Goal: Information Seeking & Learning: Learn about a topic

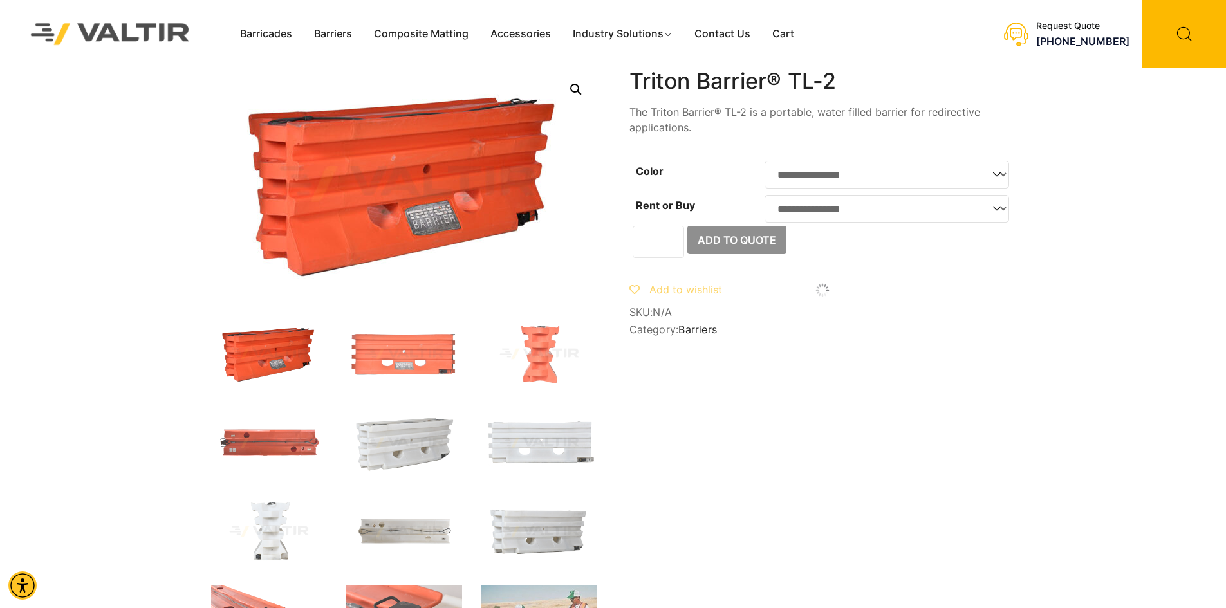
click at [104, 30] on img at bounding box center [110, 33] width 192 height 55
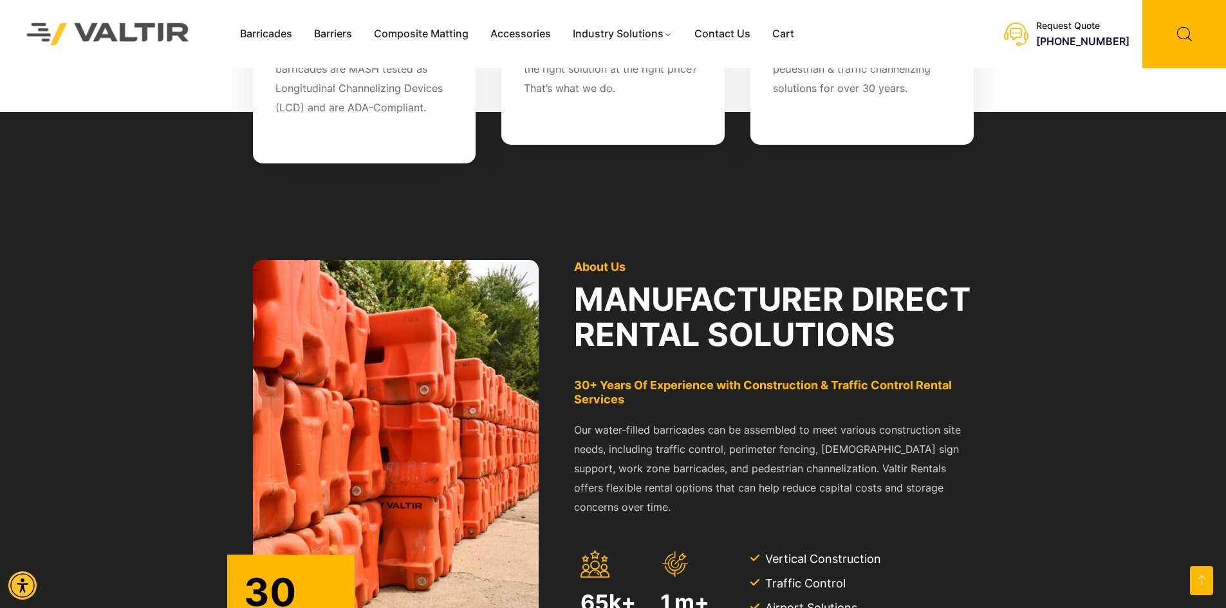
scroll to position [1222, 0]
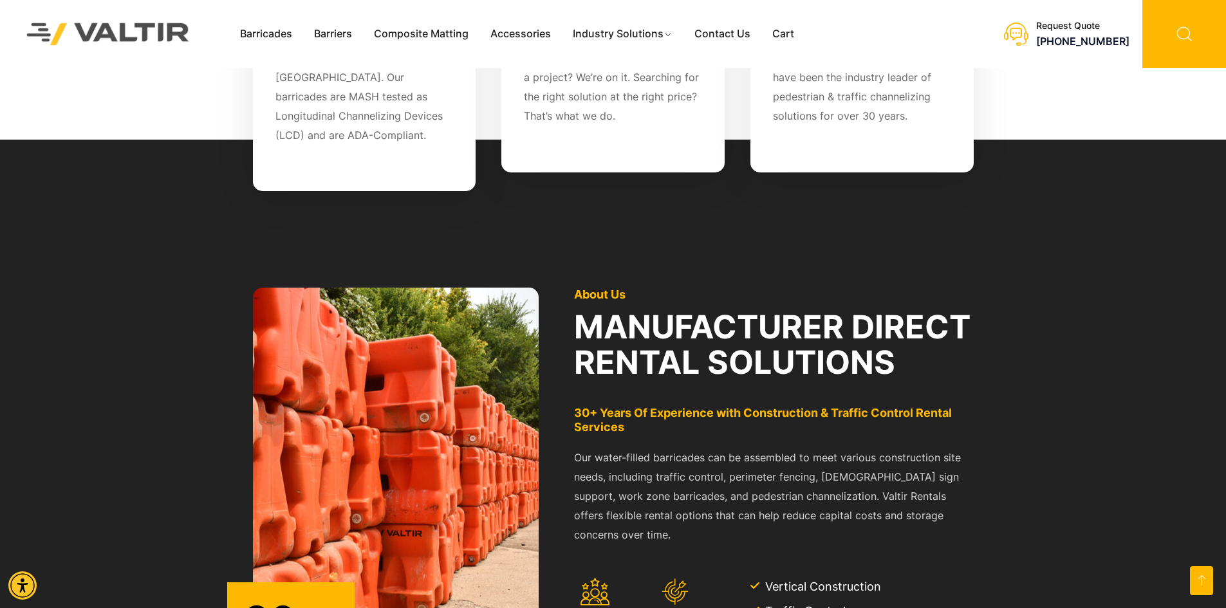
click at [1192, 48] on icon at bounding box center [1184, 34] width 84 height 68
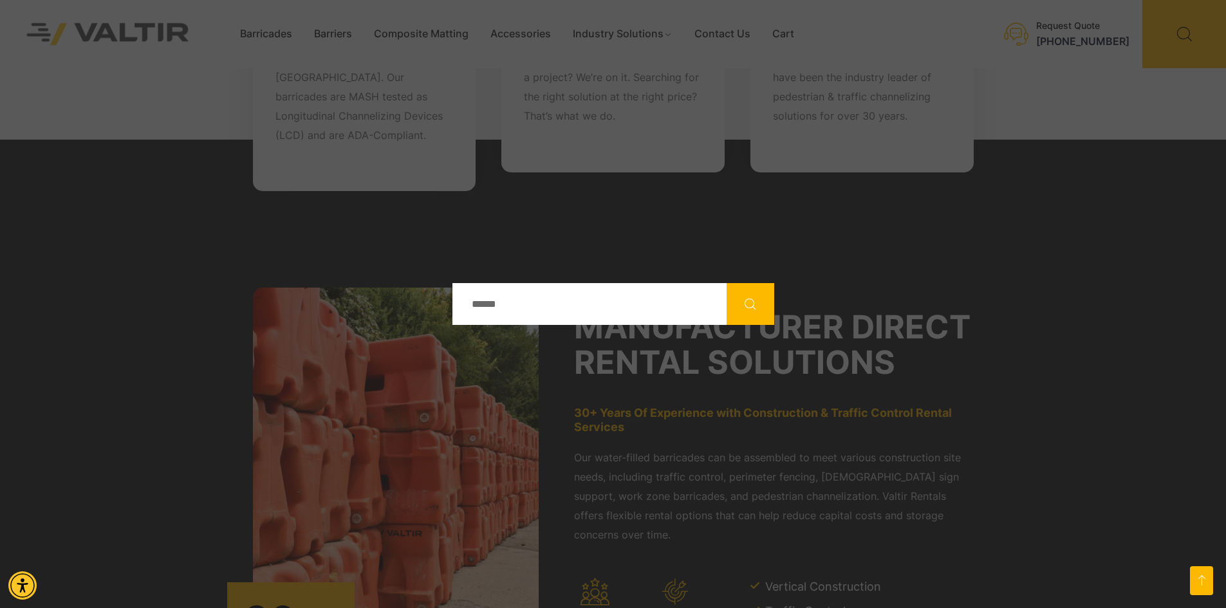
click at [553, 311] on input "Search" at bounding box center [589, 304] width 274 height 42
type input "*"
type input "******"
click at [726, 283] on button "Search" at bounding box center [750, 304] width 48 height 42
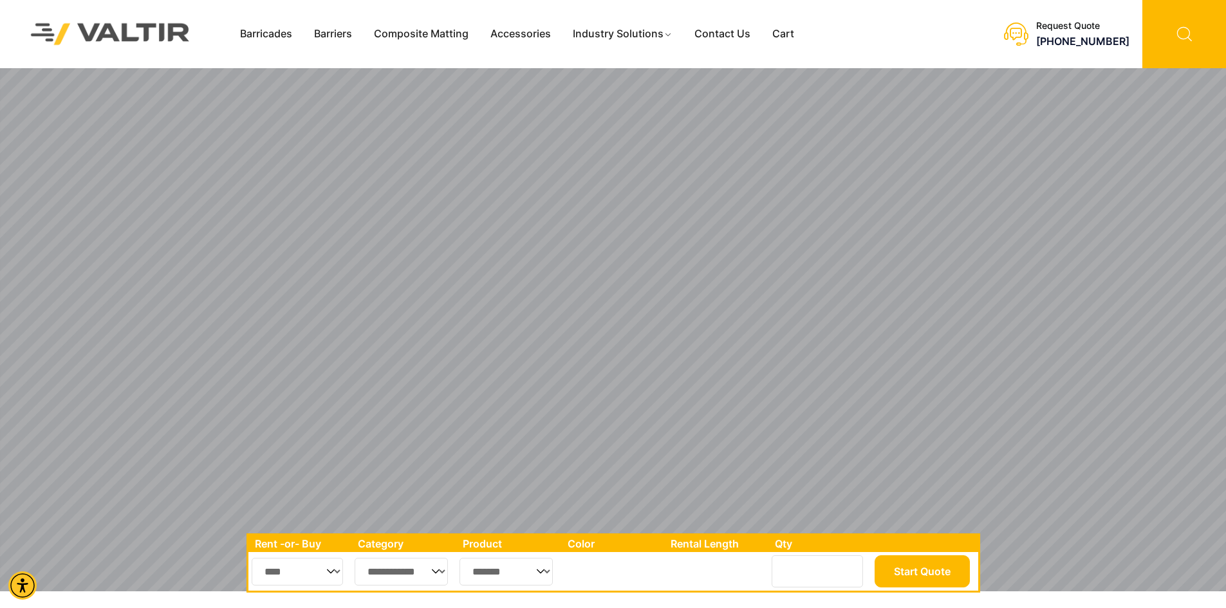
click at [1192, 32] on icon at bounding box center [1184, 34] width 84 height 68
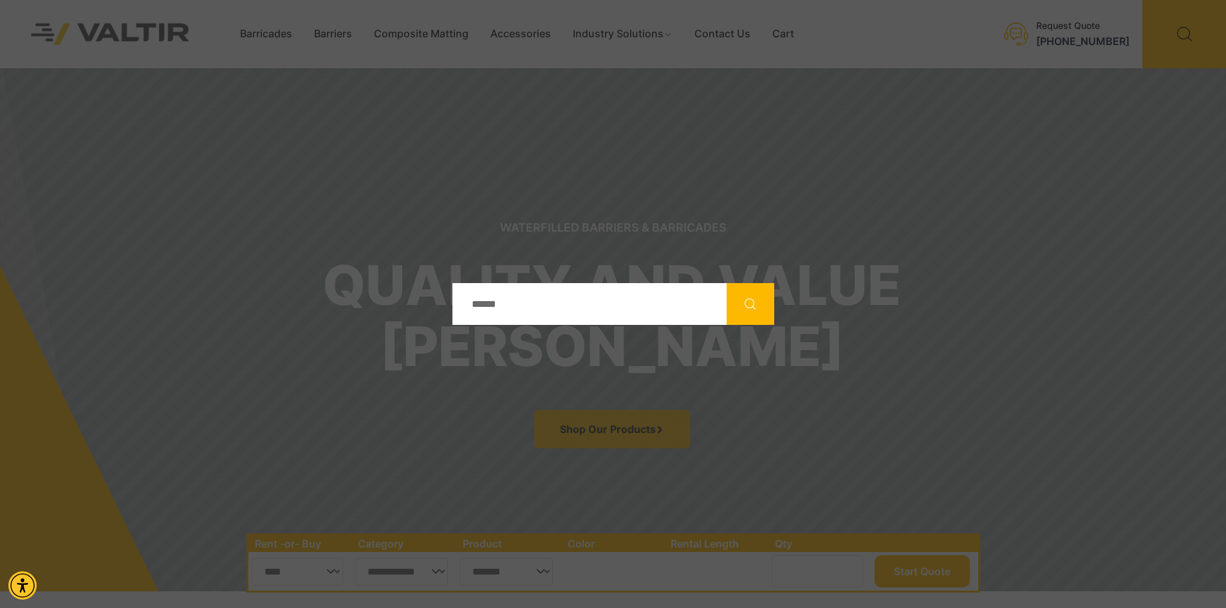
click at [556, 318] on input "Search" at bounding box center [589, 304] width 274 height 42
type input "*****"
click at [726, 283] on button "Search" at bounding box center [750, 304] width 48 height 42
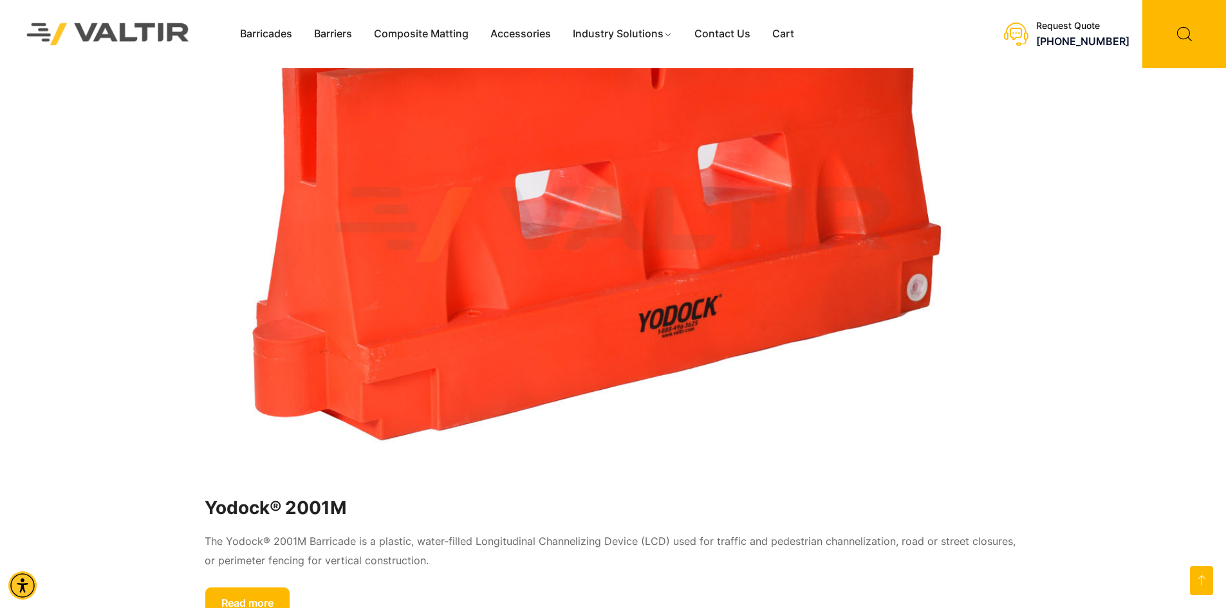
scroll to position [1544, 0]
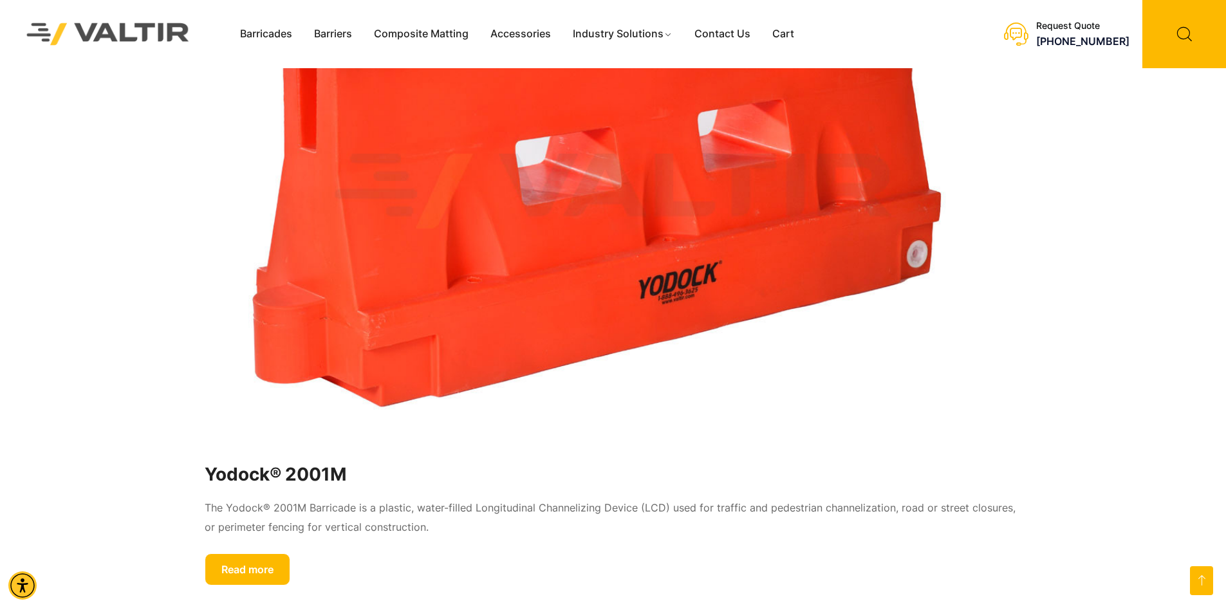
click at [252, 546] on article "Yodock® 2001M The Yodock® 2001M Barricade is a plastic, water-filled Longitudin…" at bounding box center [613, 266] width 817 height 639
click at [250, 560] on link "Read more" at bounding box center [248, 569] width 86 height 32
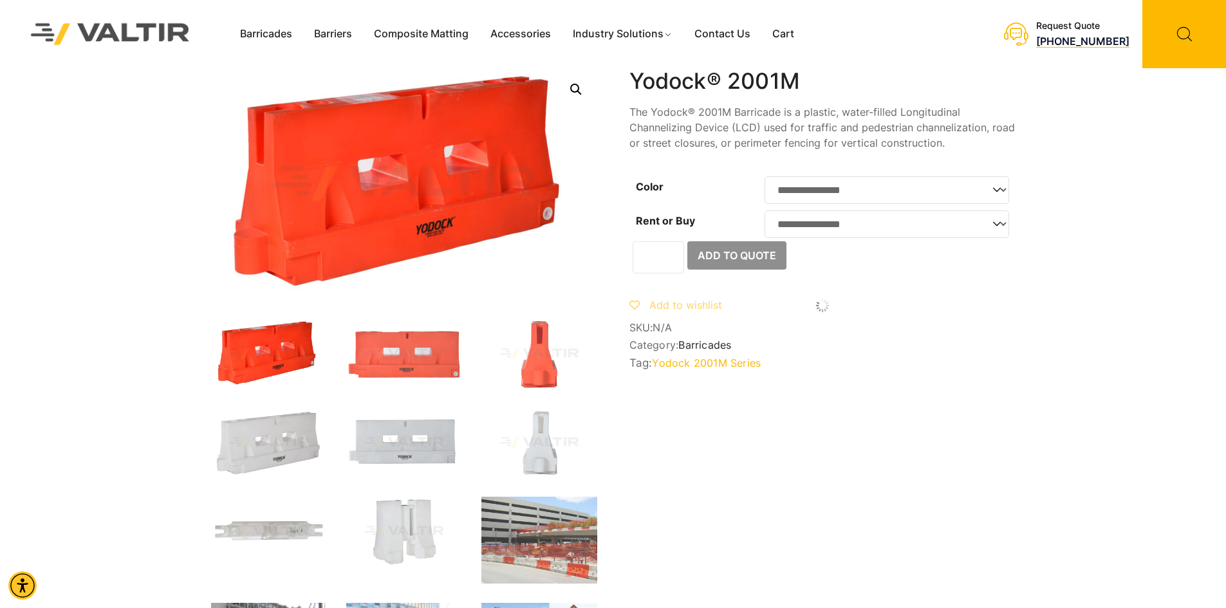
click at [1059, 45] on link "[PHONE_NUMBER]" at bounding box center [1082, 41] width 93 height 13
click at [1165, 32] on icon at bounding box center [1184, 34] width 84 height 68
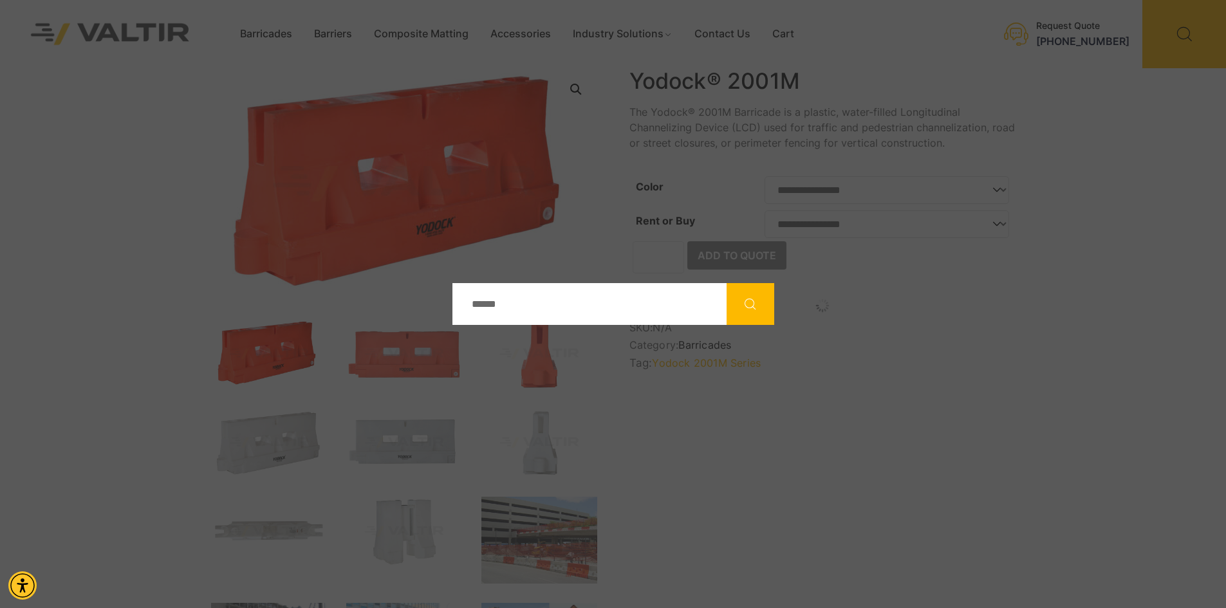
click at [713, 248] on div at bounding box center [613, 304] width 1226 height 608
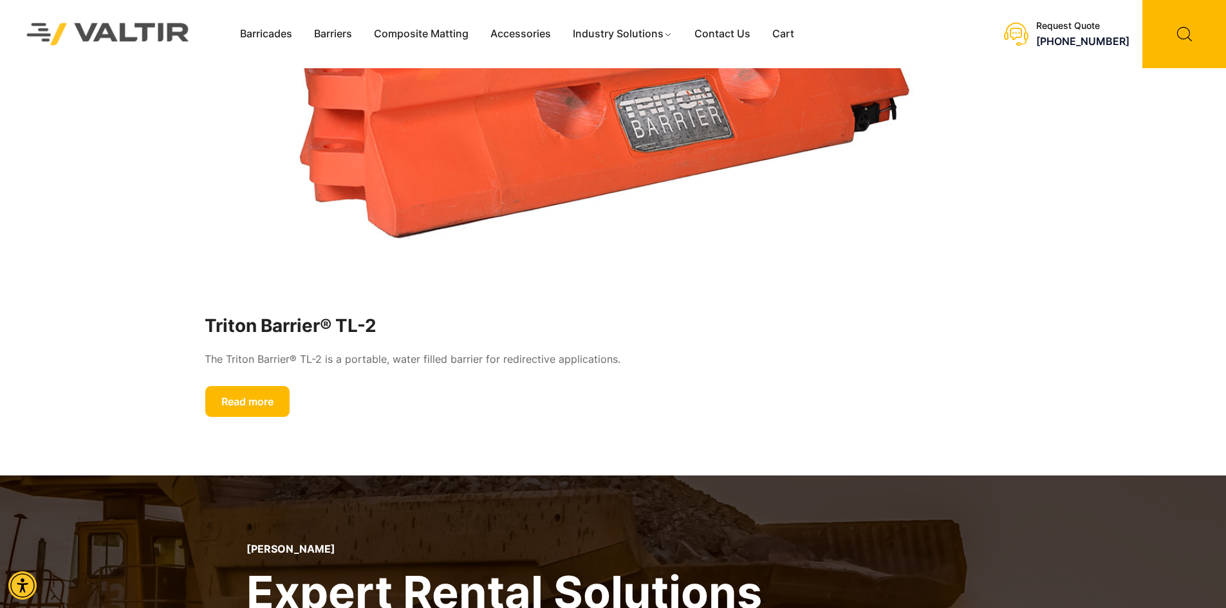
scroll to position [322, 0]
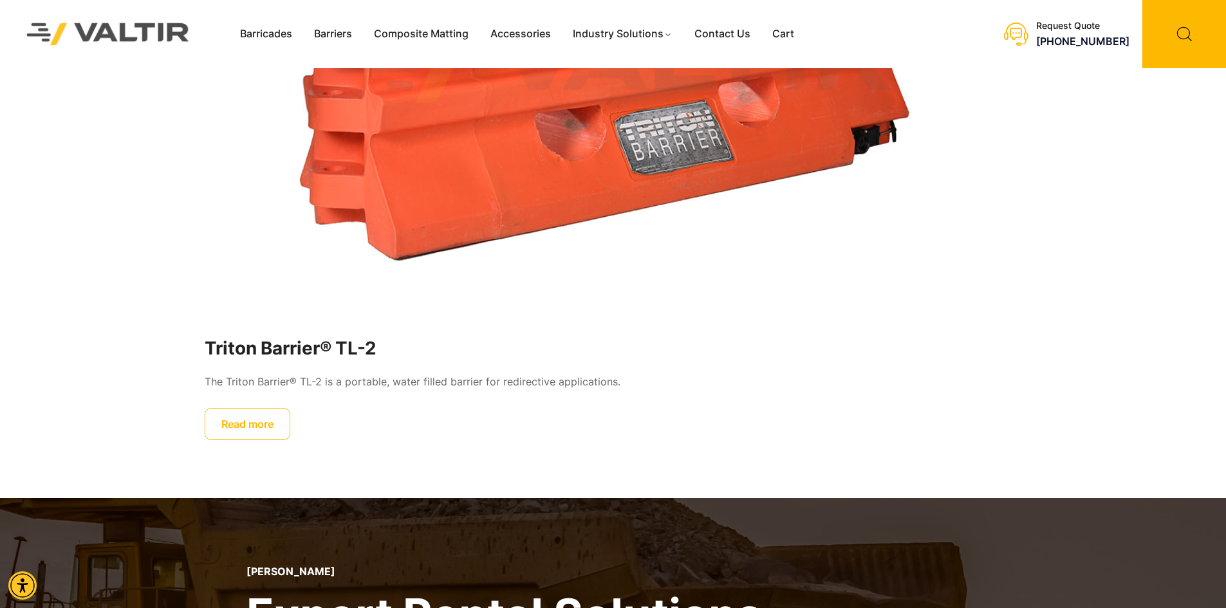
click at [243, 428] on link "Read more" at bounding box center [248, 424] width 86 height 32
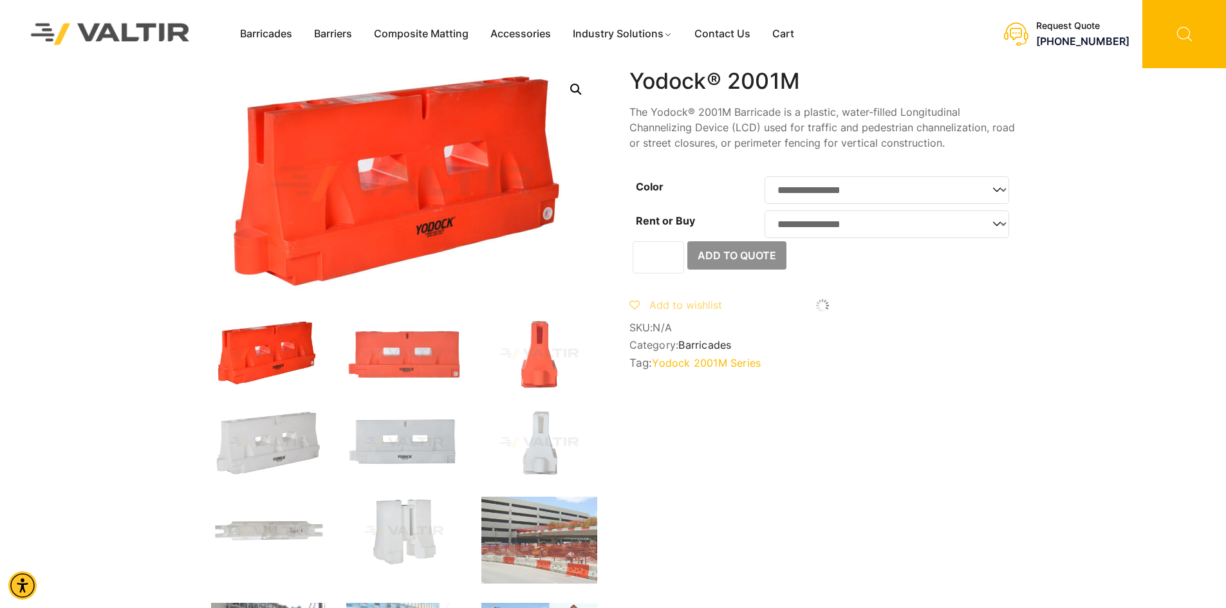
click at [1178, 14] on icon at bounding box center [1184, 34] width 84 height 68
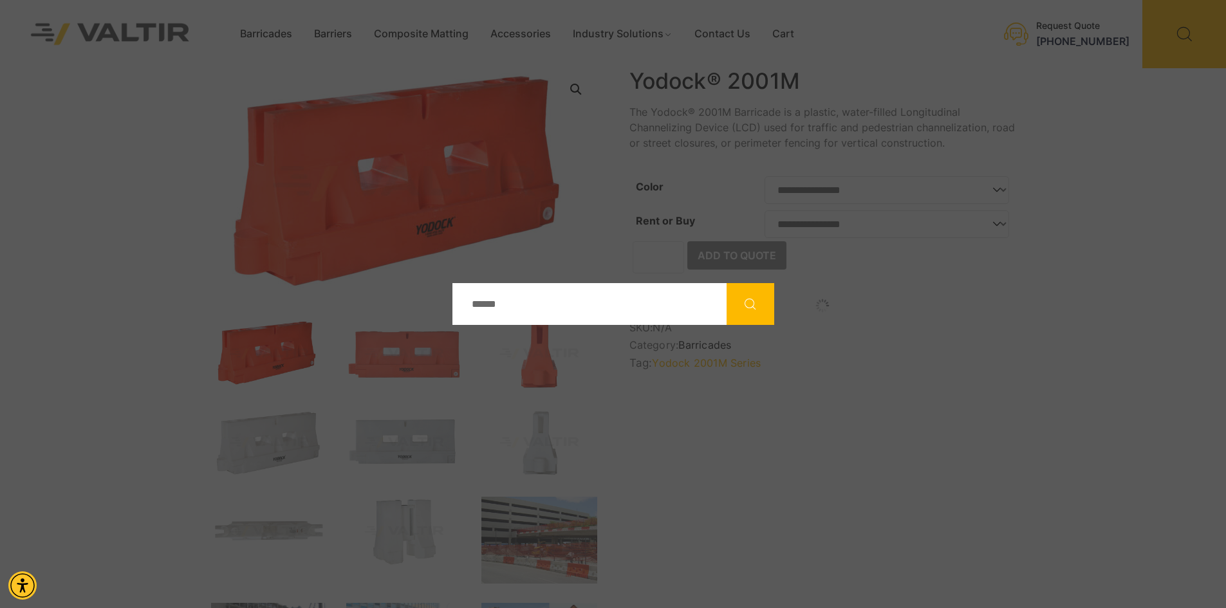
click at [556, 290] on input "Search" at bounding box center [589, 304] width 274 height 42
type input "****"
click at [726, 283] on button "Search" at bounding box center [750, 304] width 48 height 42
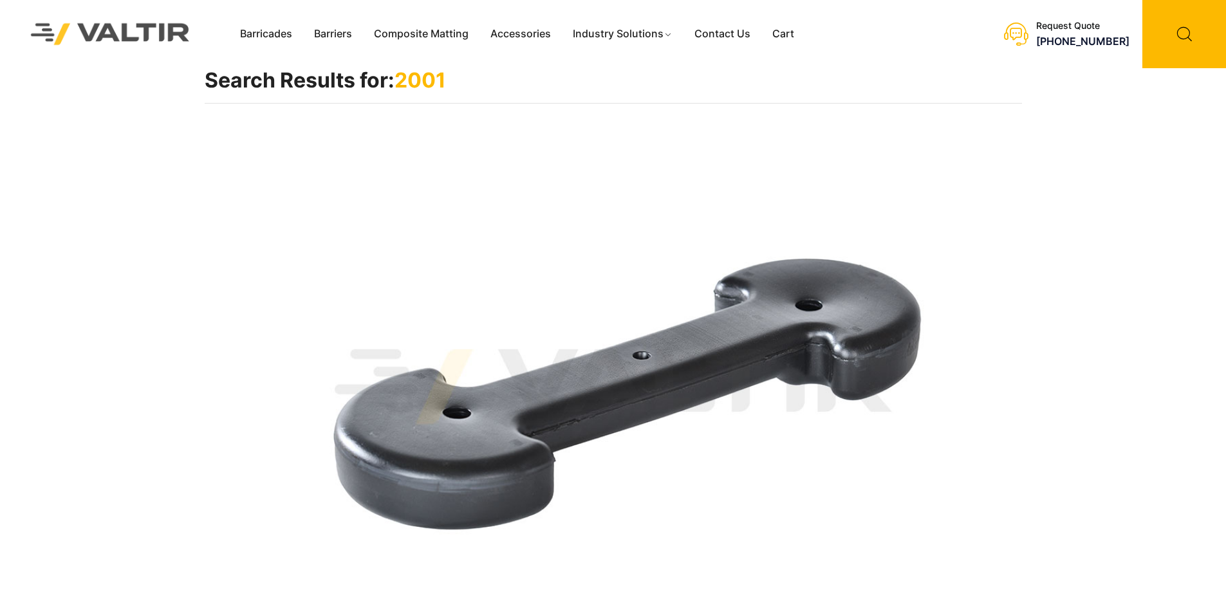
click at [757, 315] on img at bounding box center [613, 387] width 817 height 490
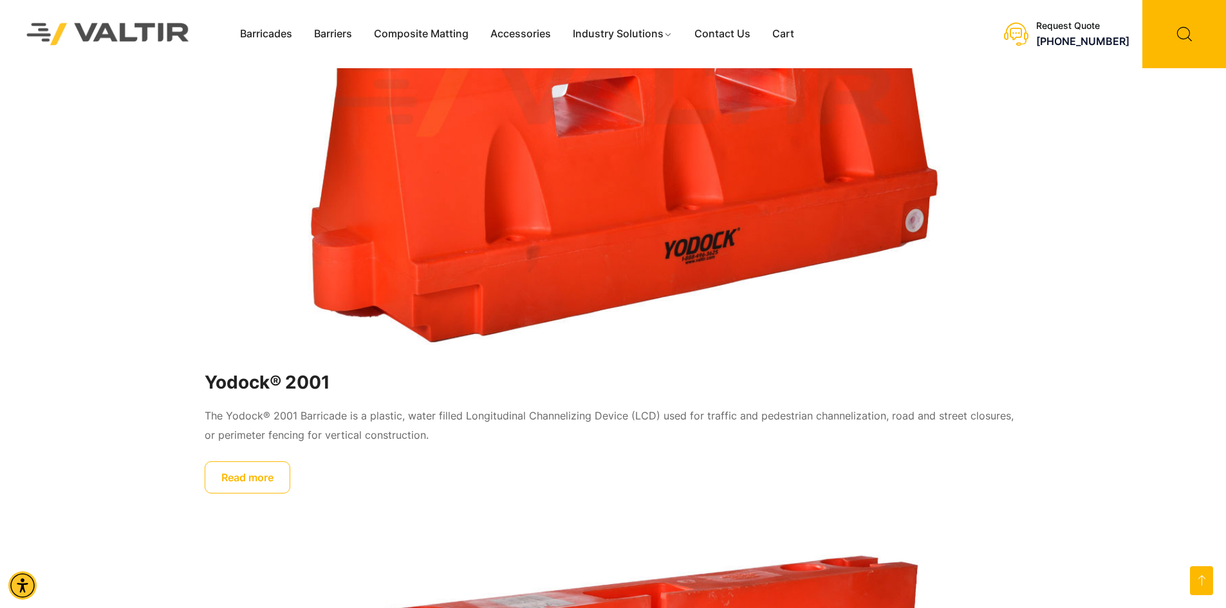
scroll to position [3024, 0]
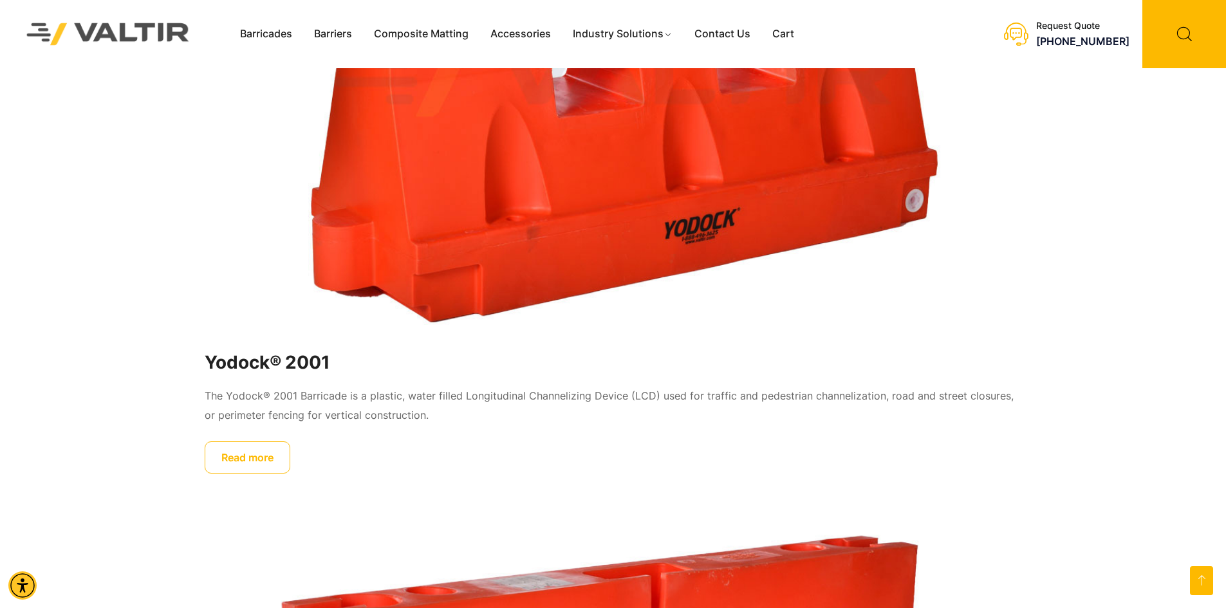
click at [244, 450] on link "Read more" at bounding box center [248, 457] width 86 height 32
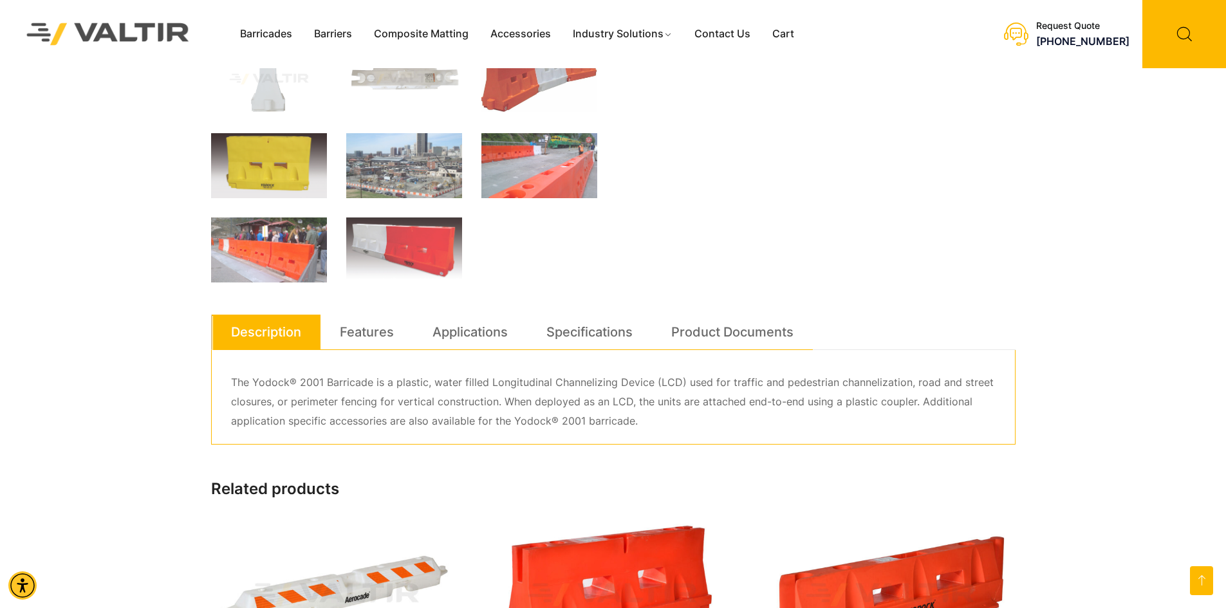
scroll to position [515, 0]
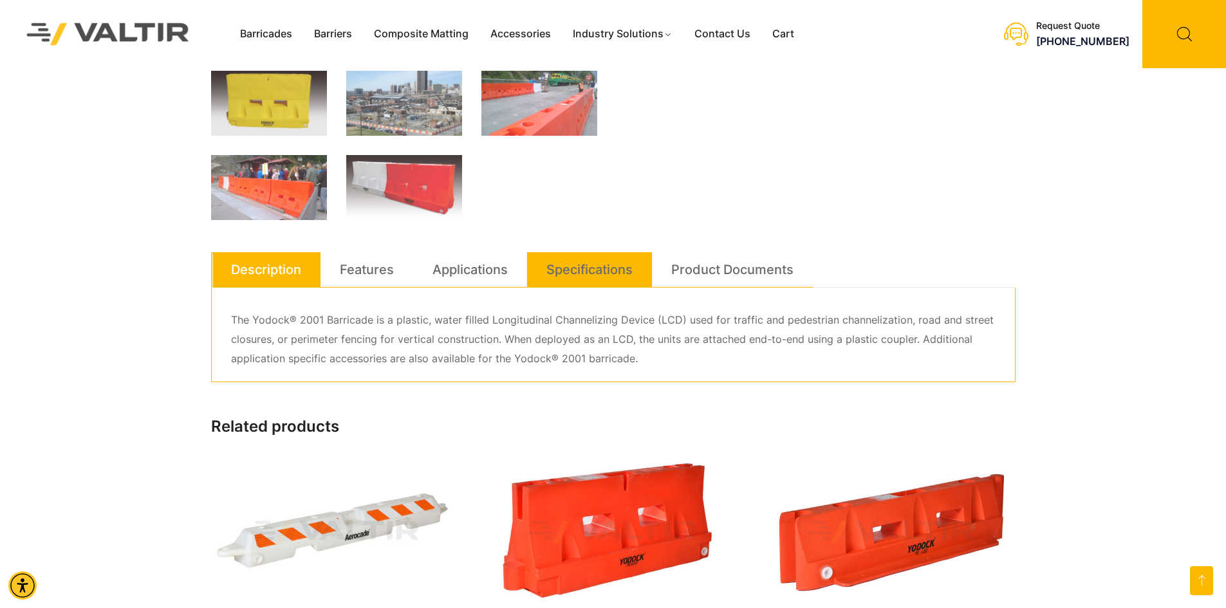
click at [563, 265] on link "Specifications" at bounding box center [589, 269] width 86 height 35
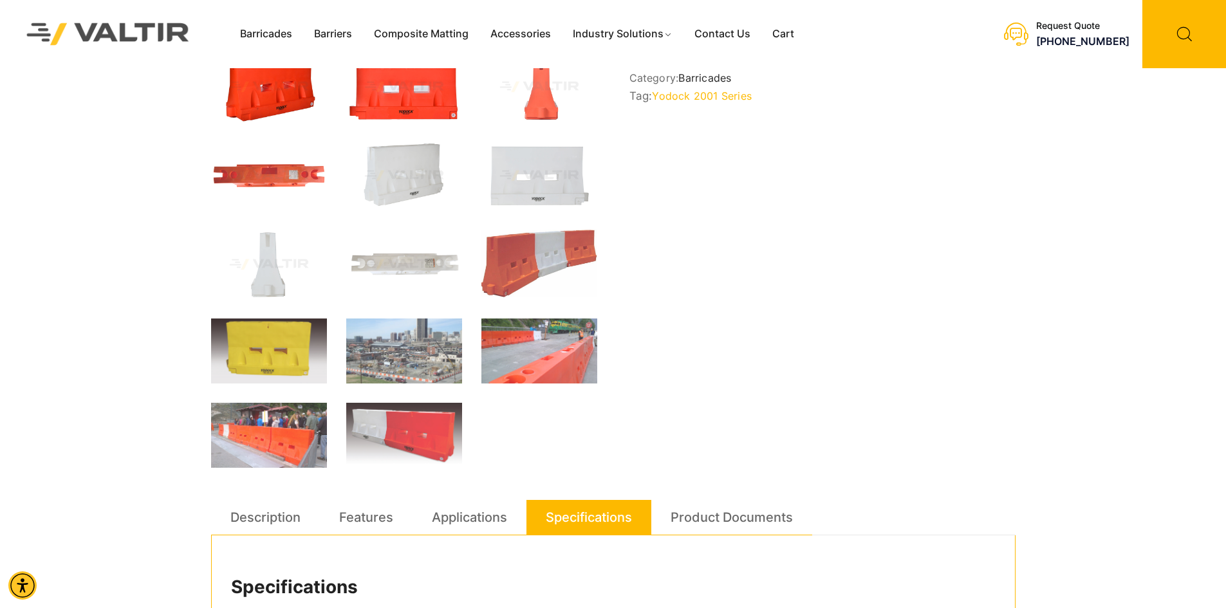
scroll to position [129, 0]
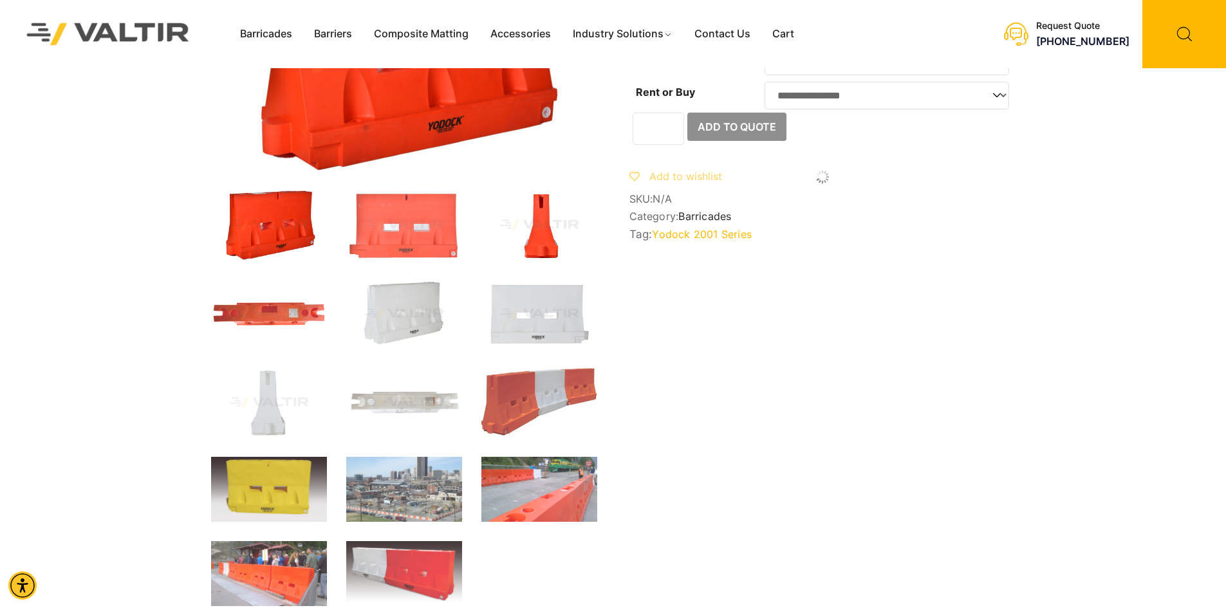
click at [499, 218] on img at bounding box center [539, 224] width 116 height 69
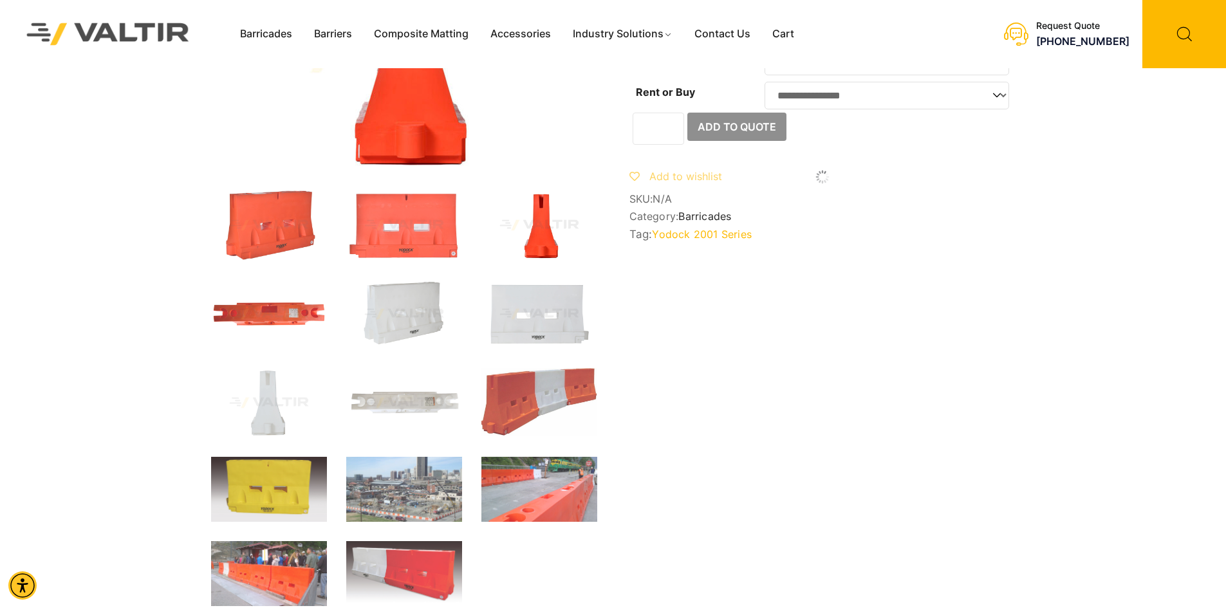
click at [528, 218] on img at bounding box center [539, 224] width 116 height 69
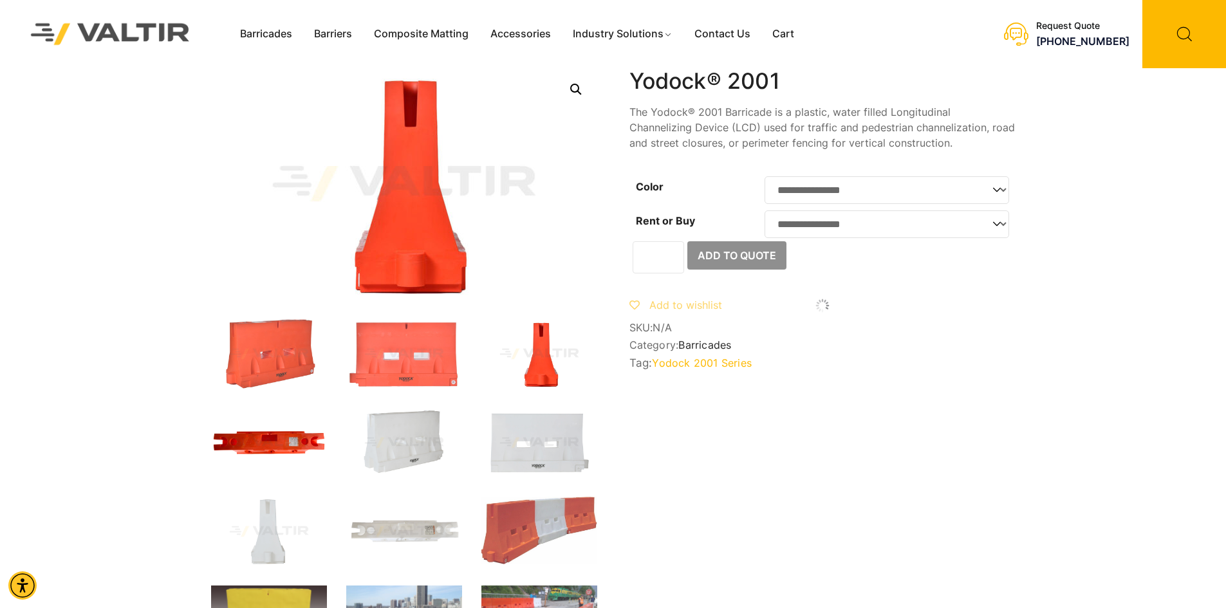
click at [262, 434] on img at bounding box center [269, 442] width 116 height 69
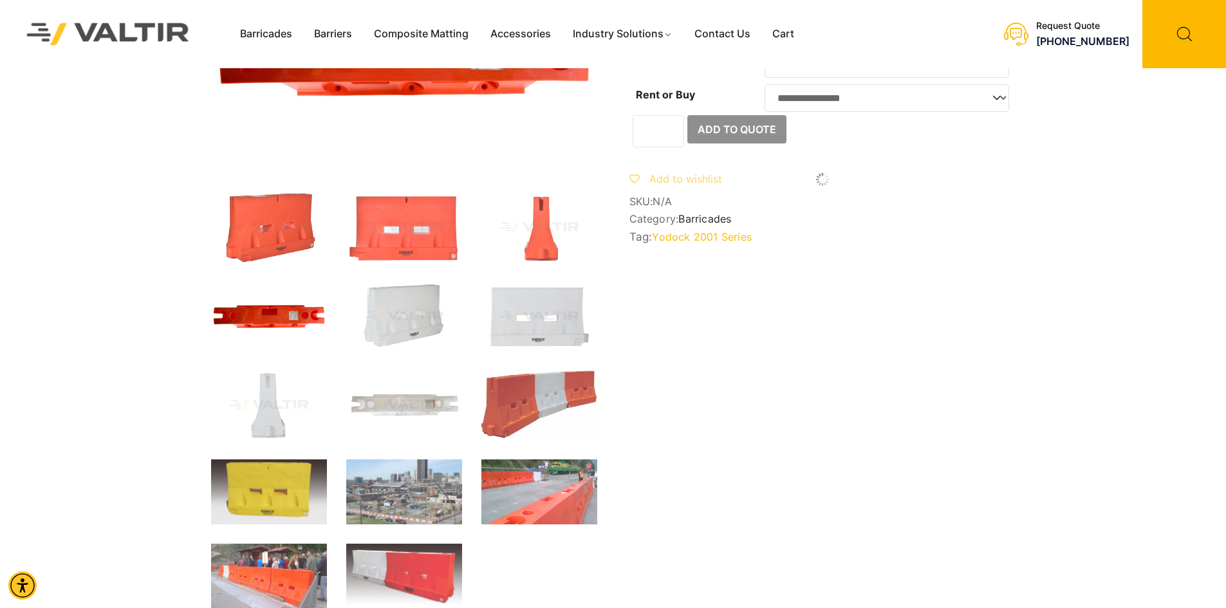
scroll to position [129, 0]
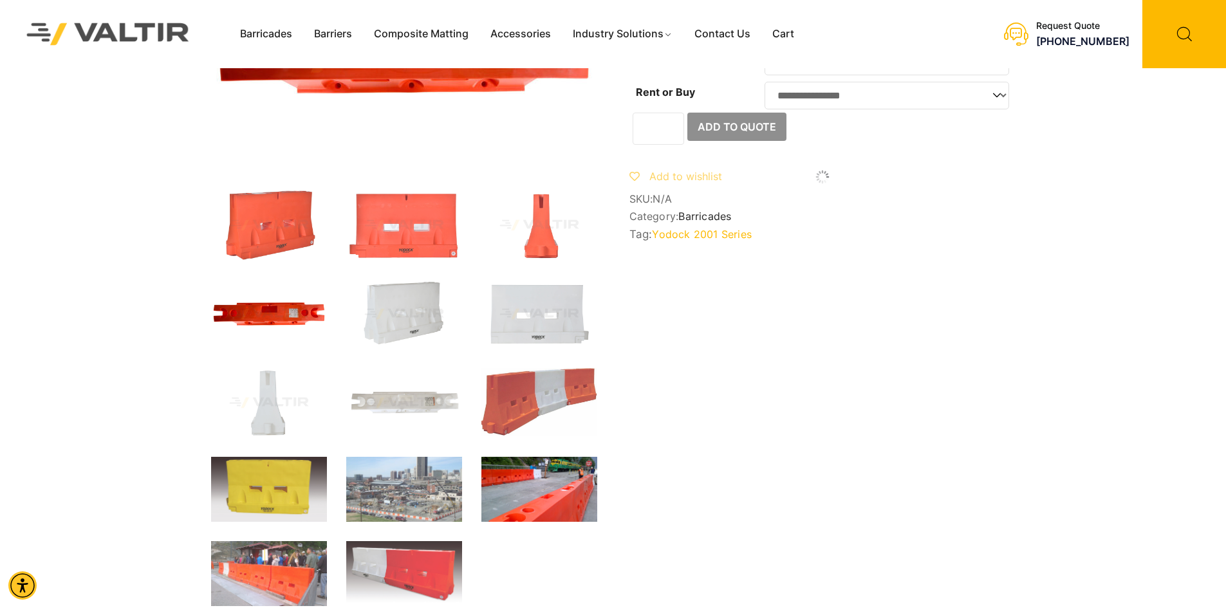
click at [558, 517] on img at bounding box center [539, 489] width 116 height 65
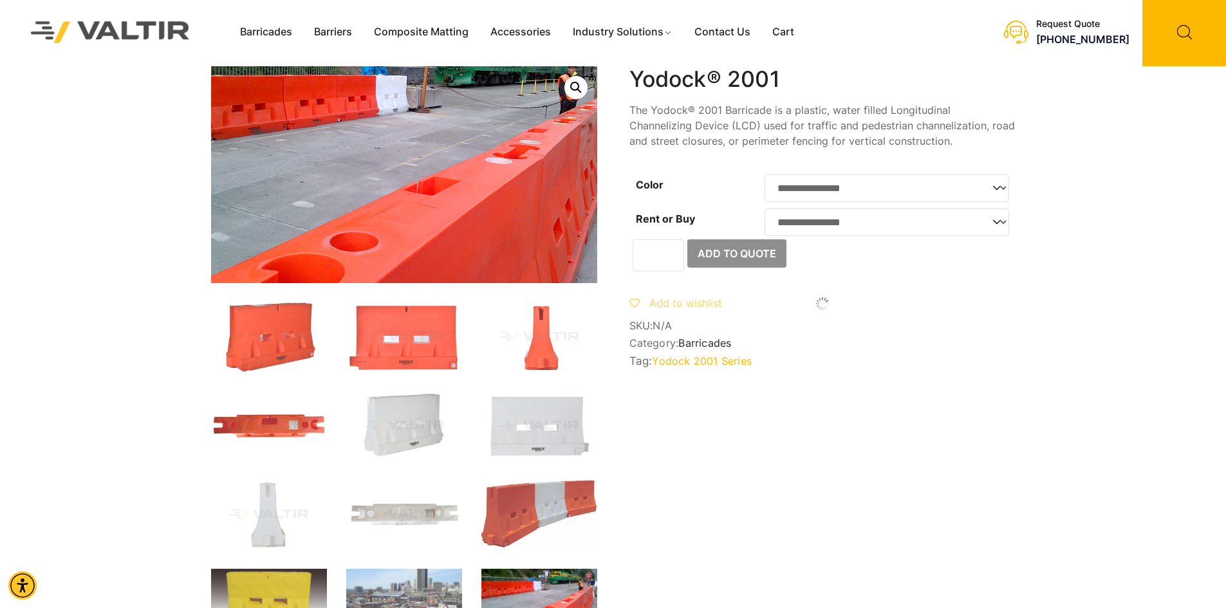
scroll to position [0, 0]
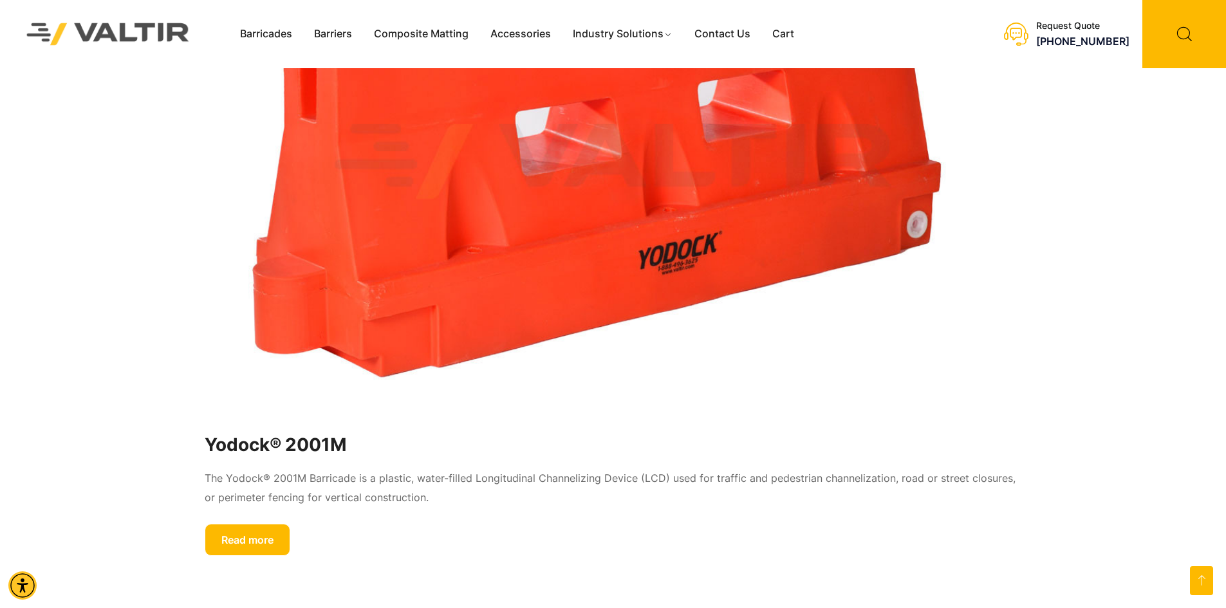
scroll to position [1737, 0]
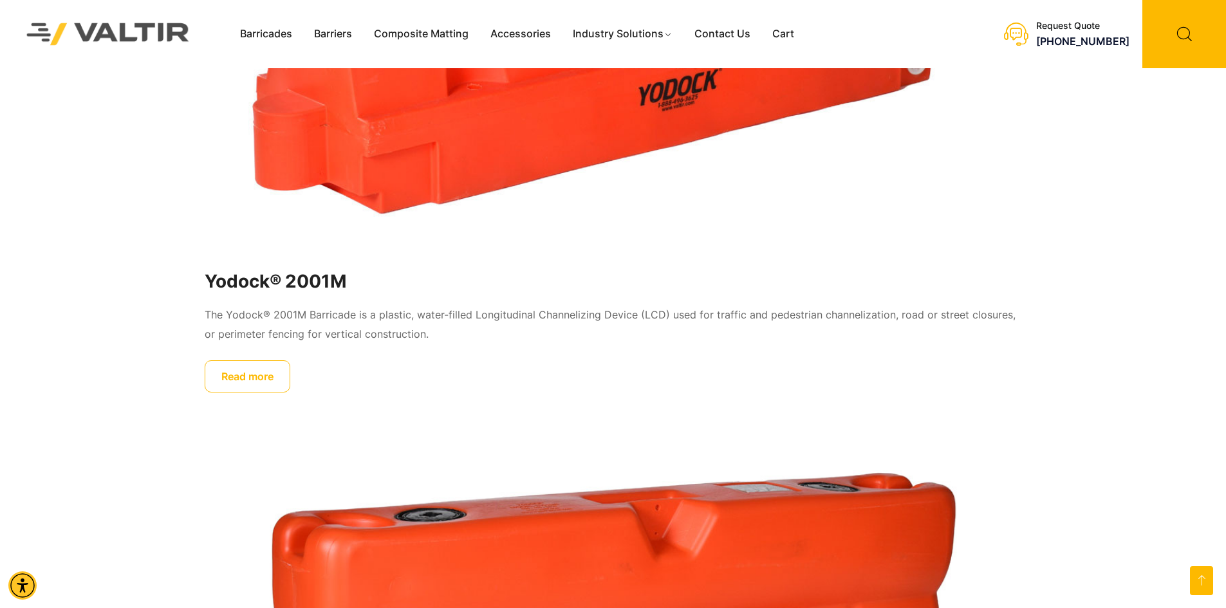
click at [254, 372] on link "Read more" at bounding box center [248, 376] width 86 height 32
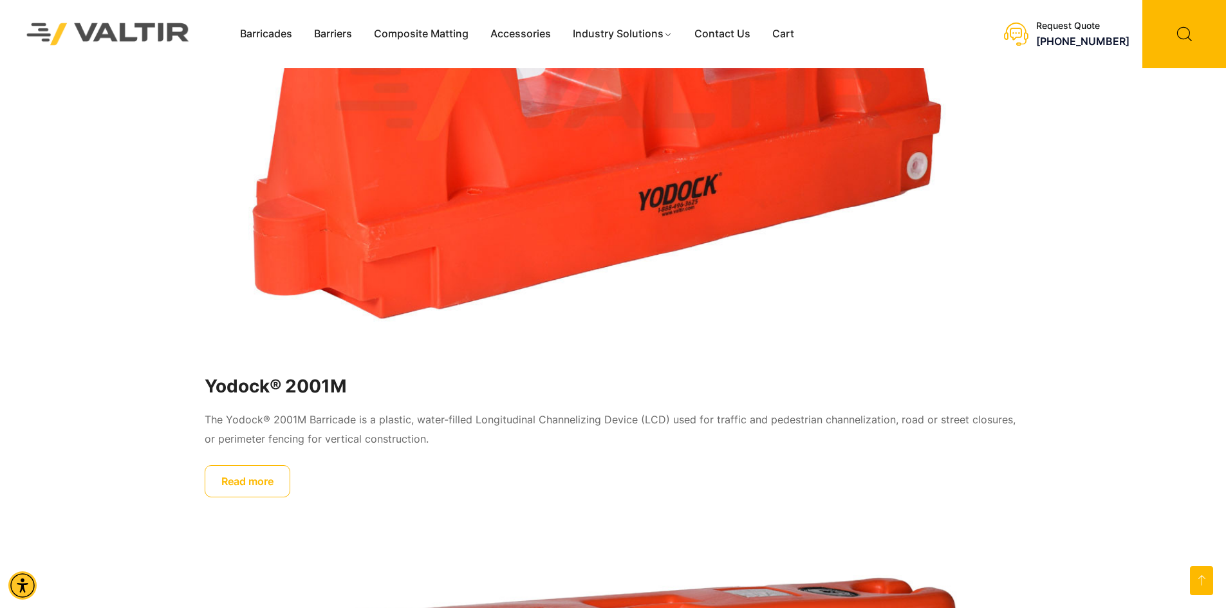
scroll to position [1673, 0]
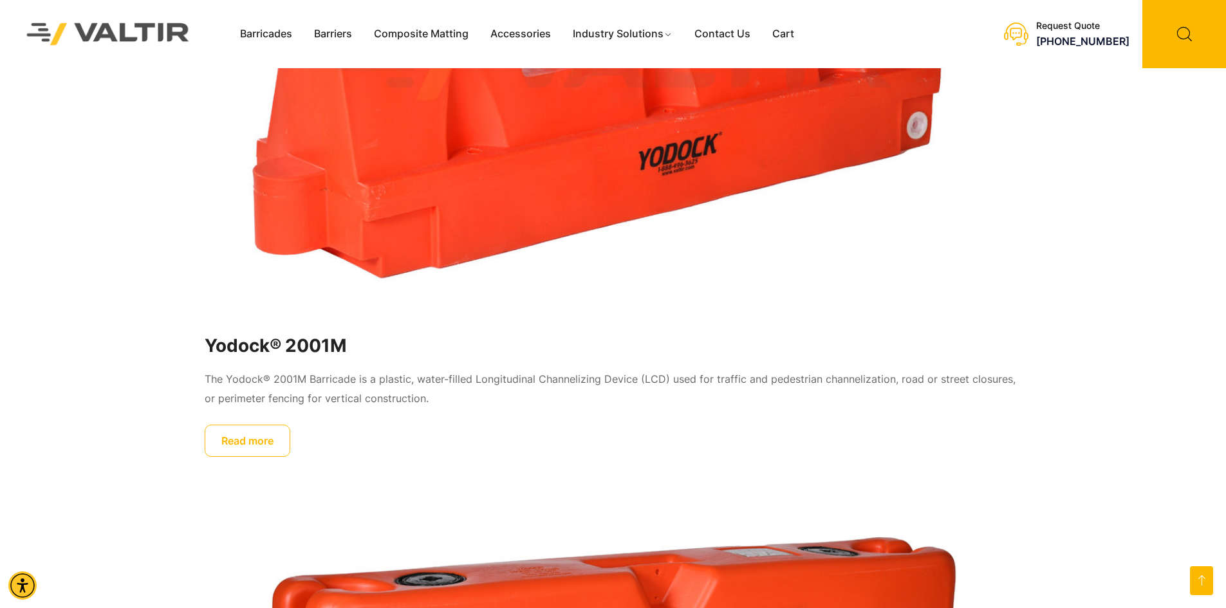
click at [246, 451] on link "Read more" at bounding box center [248, 441] width 86 height 32
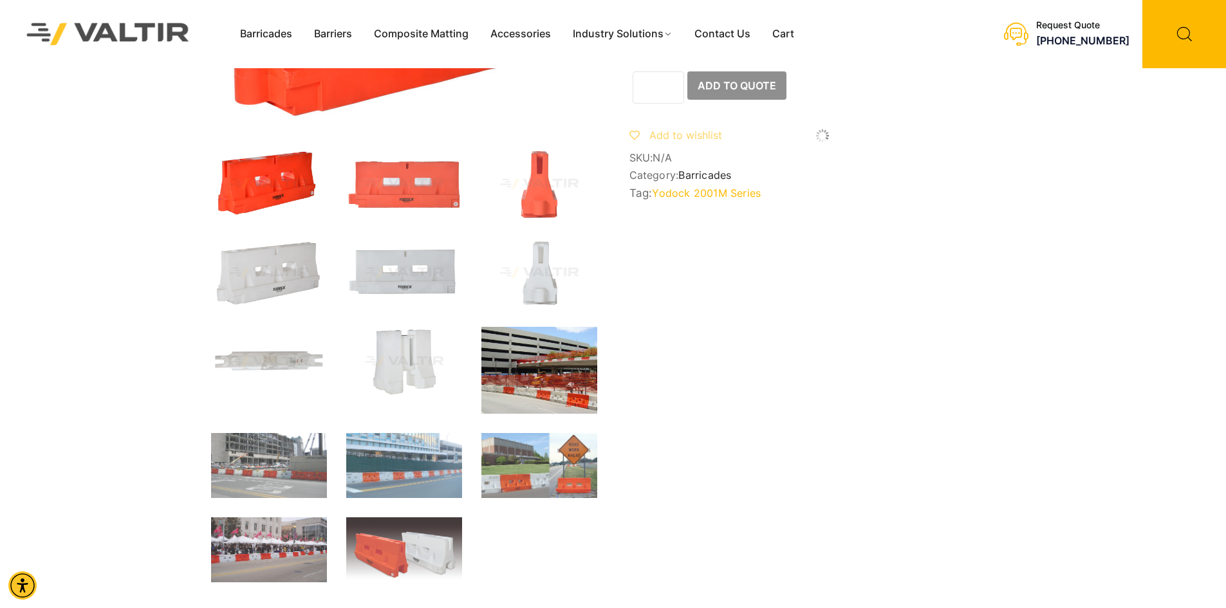
scroll to position [193, 0]
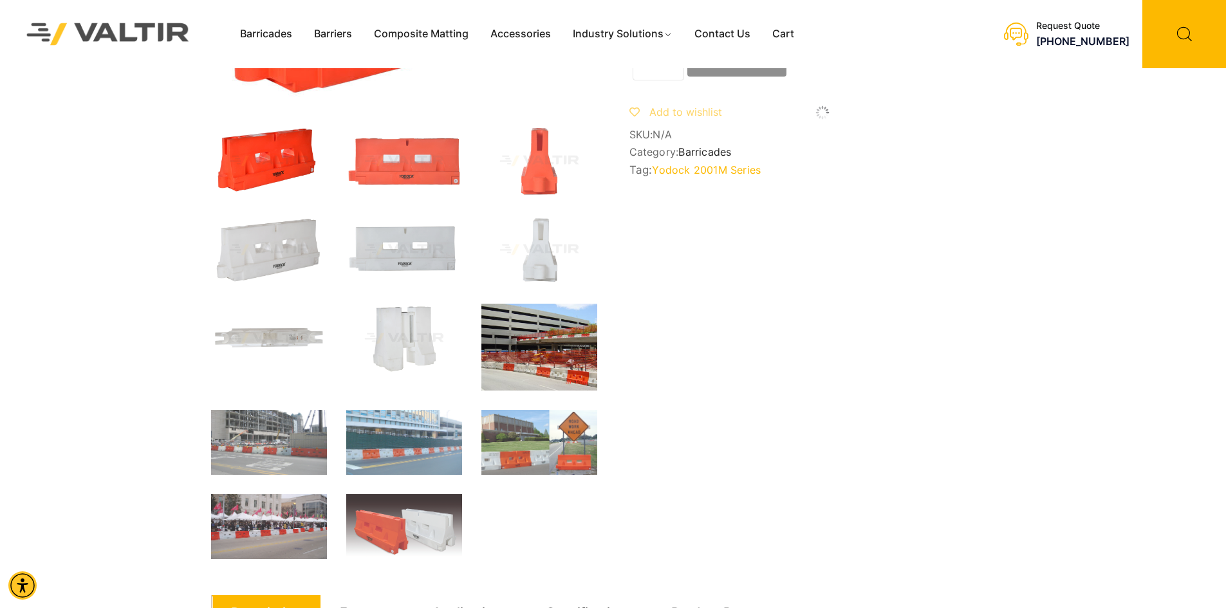
click at [533, 362] on img at bounding box center [539, 347] width 116 height 87
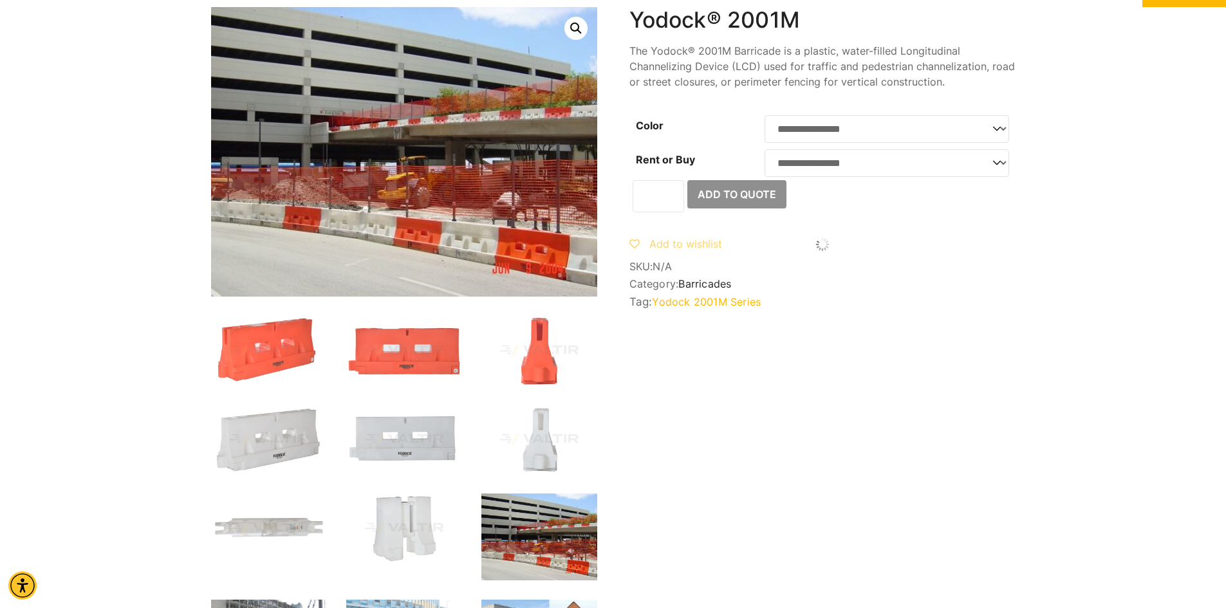
scroll to position [0, 0]
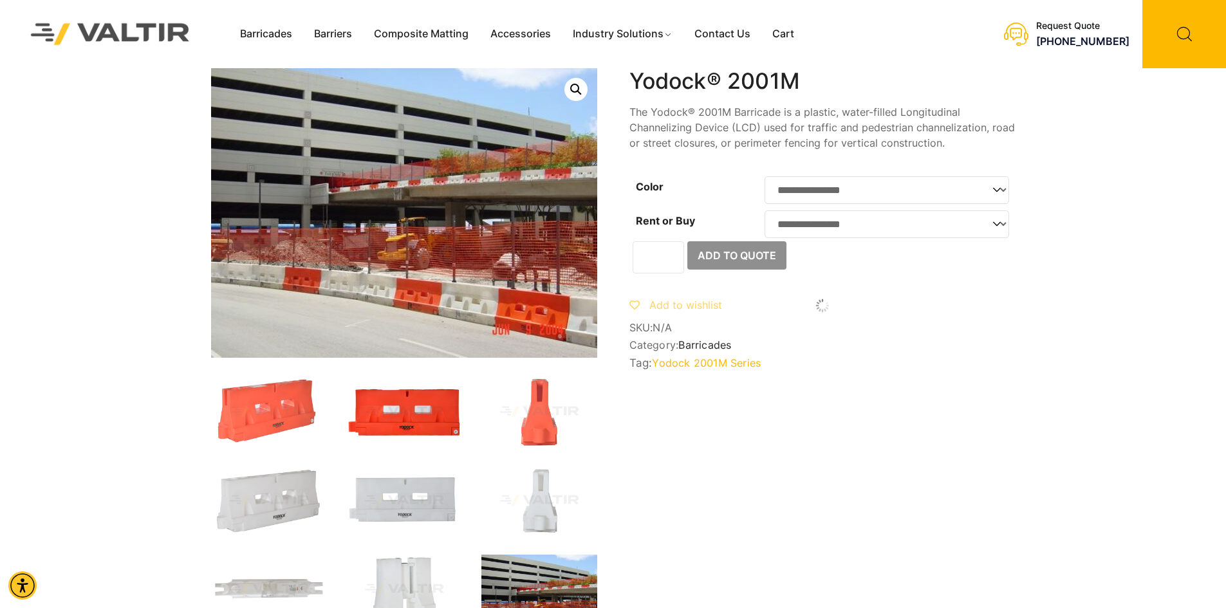
click at [396, 412] on img at bounding box center [404, 411] width 116 height 69
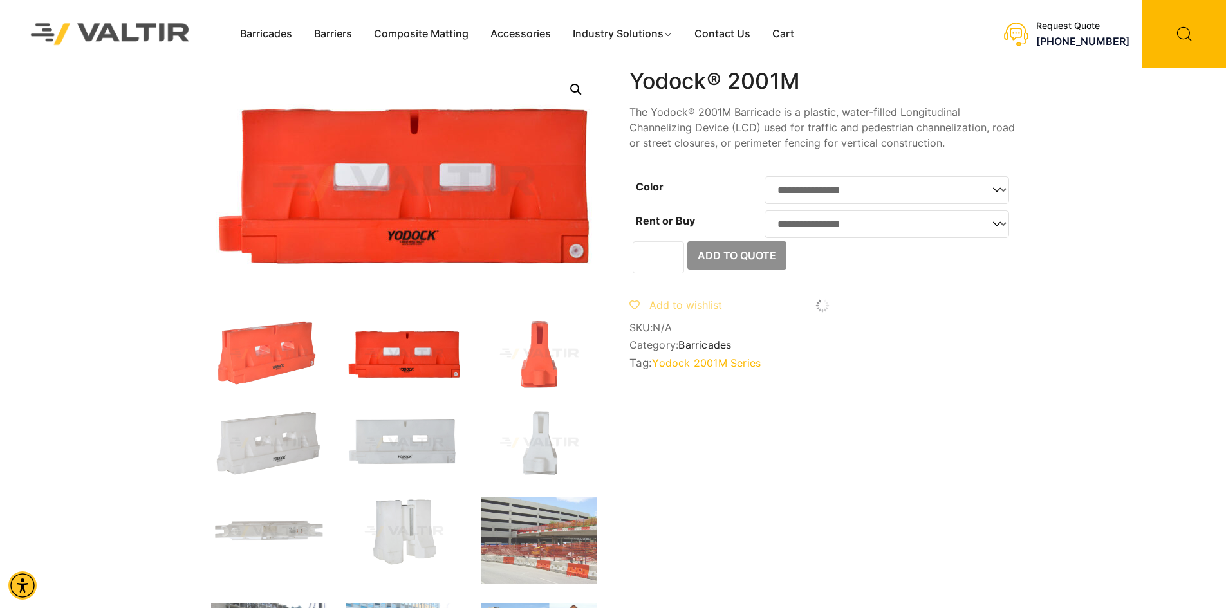
click at [521, 488] on ol at bounding box center [404, 537] width 386 height 437
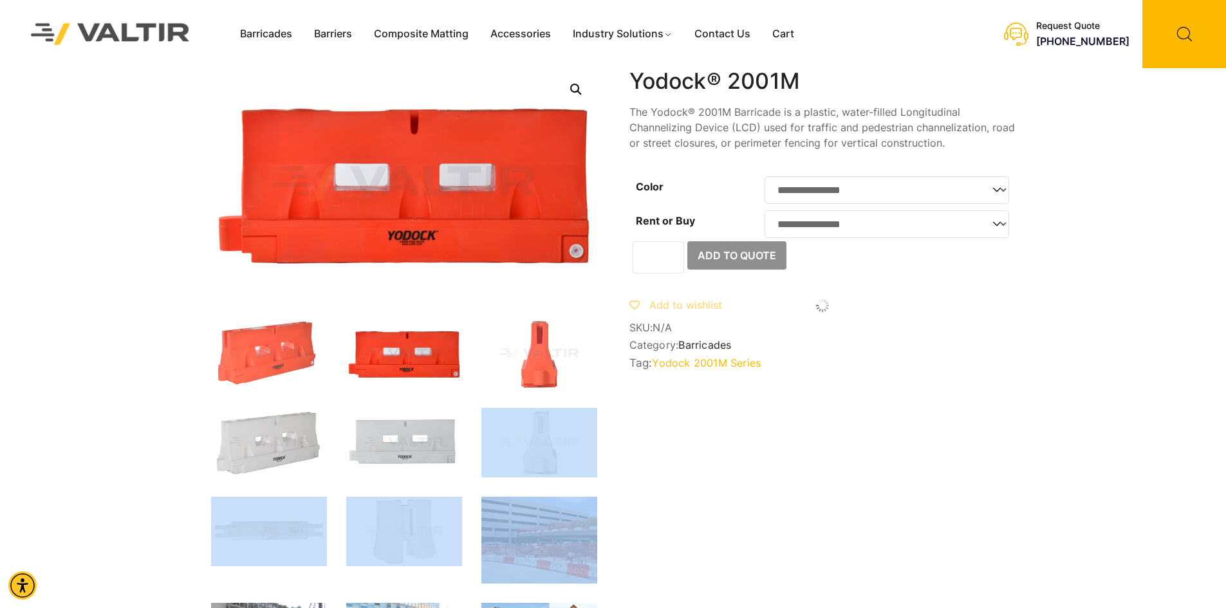
click at [544, 539] on img at bounding box center [539, 540] width 116 height 87
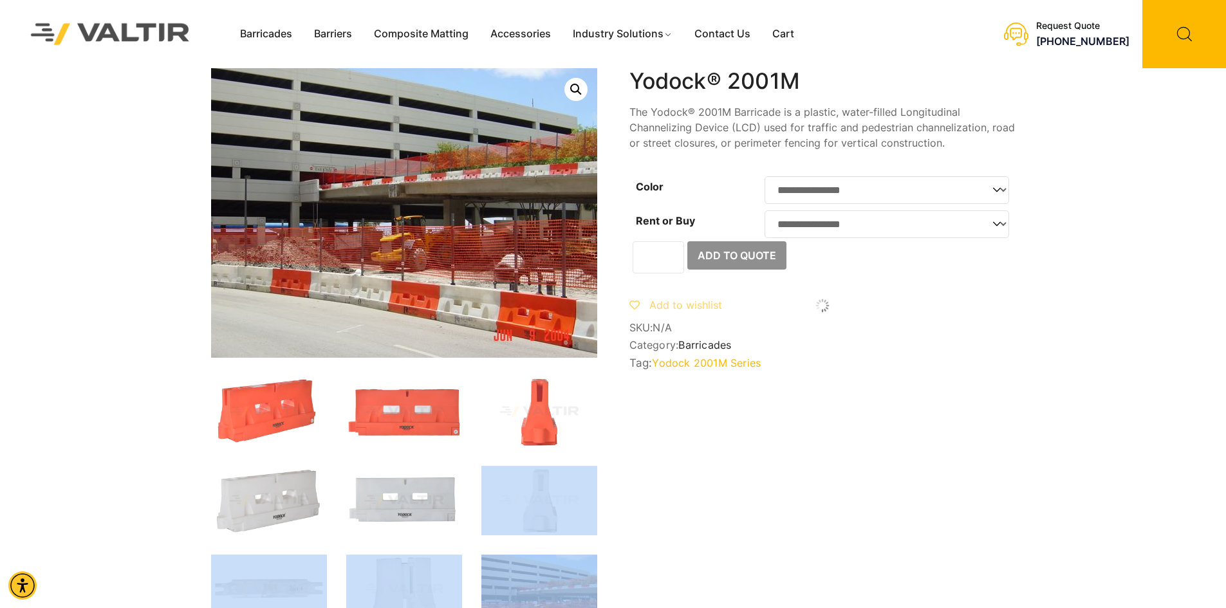
scroll to position [64, 0]
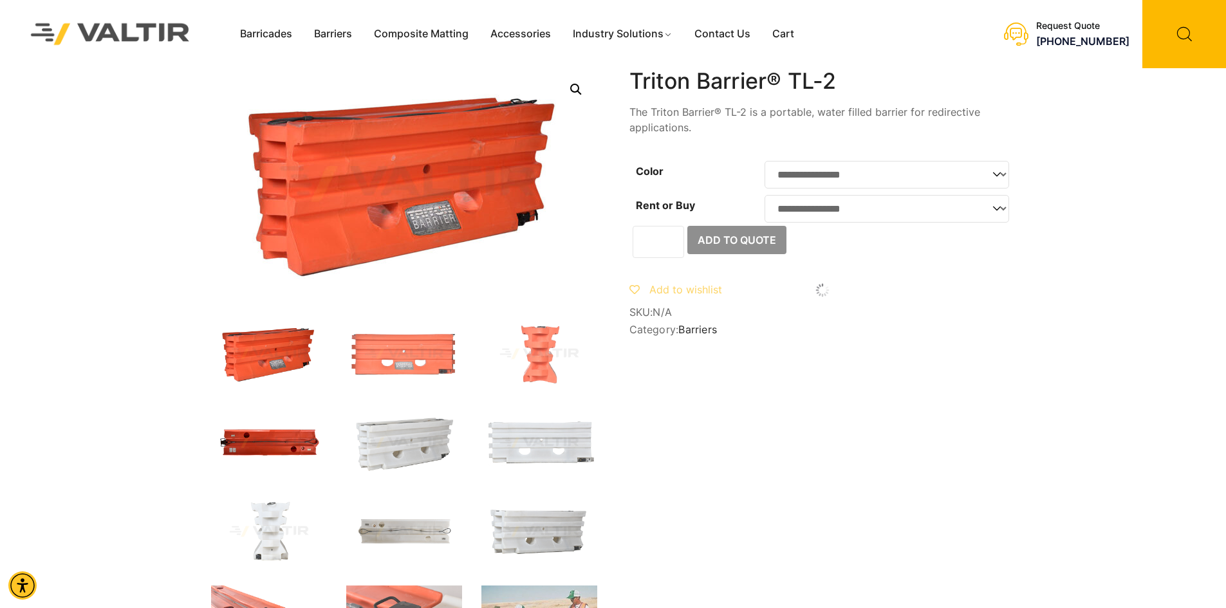
click at [271, 442] on img at bounding box center [269, 442] width 116 height 69
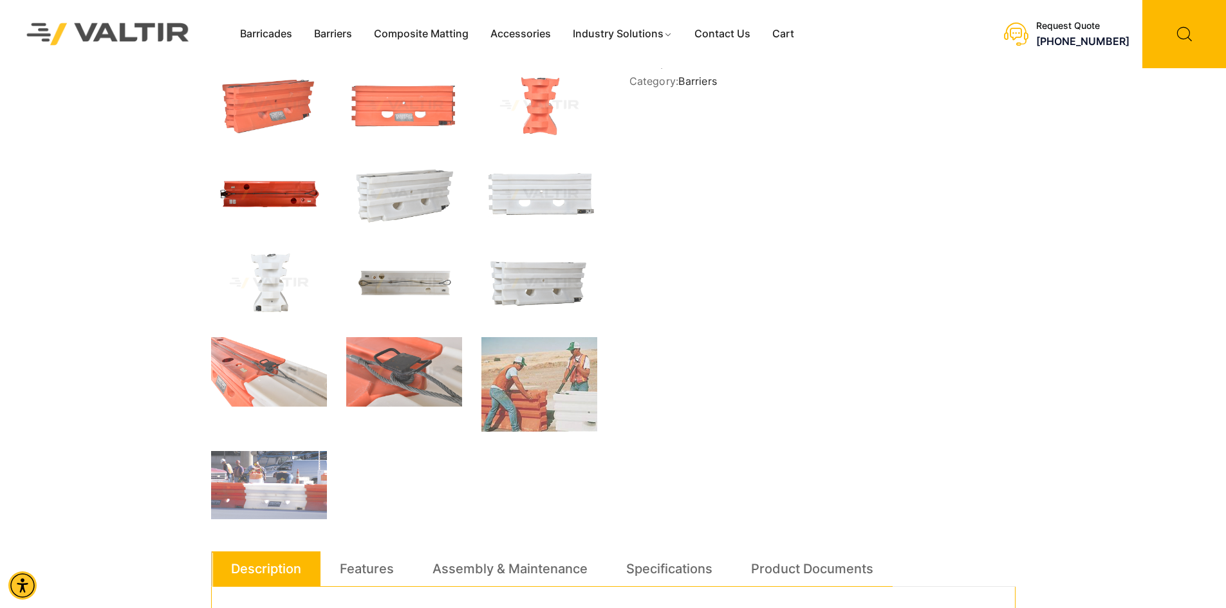
scroll to position [386, 0]
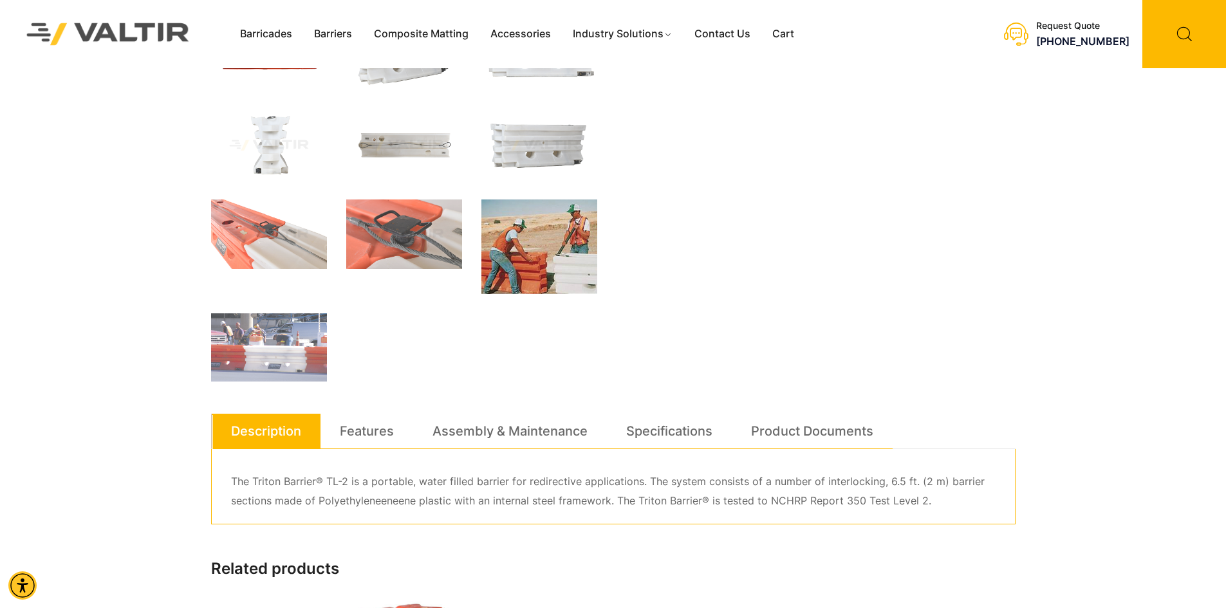
click at [529, 248] on img at bounding box center [539, 246] width 116 height 95
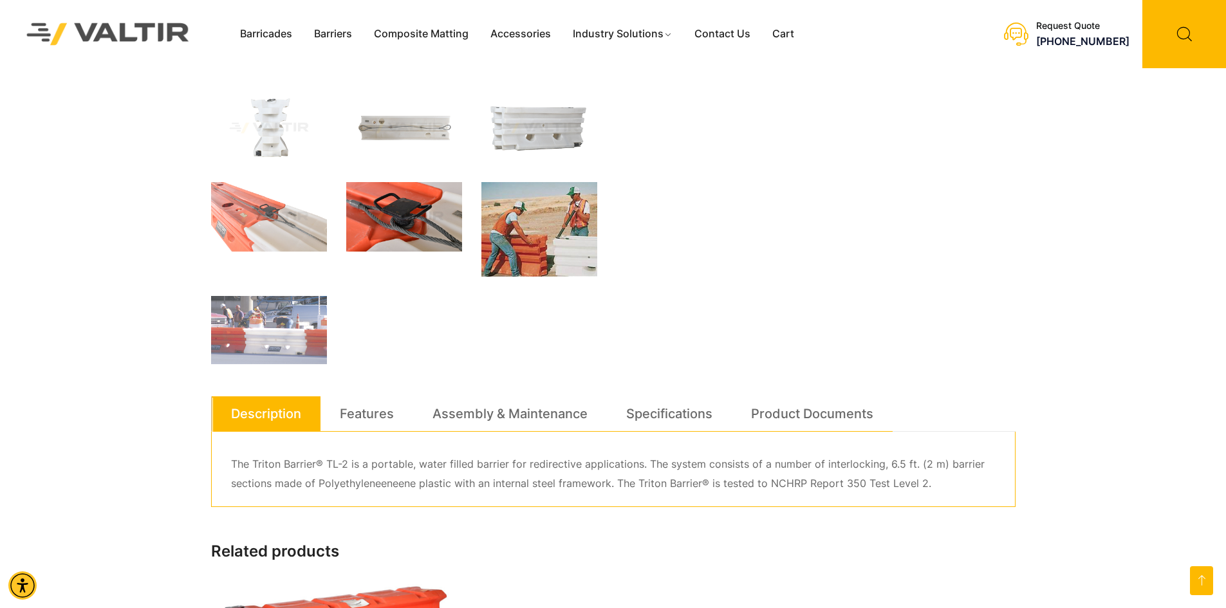
click at [370, 238] on img at bounding box center [404, 216] width 116 height 69
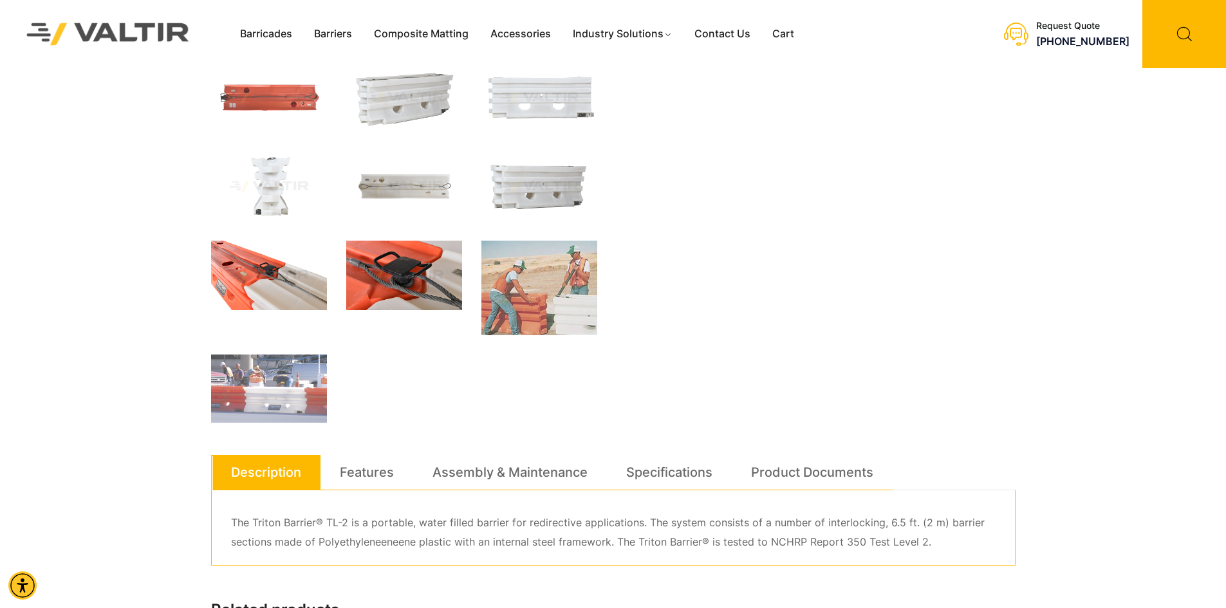
scroll to position [322, 0]
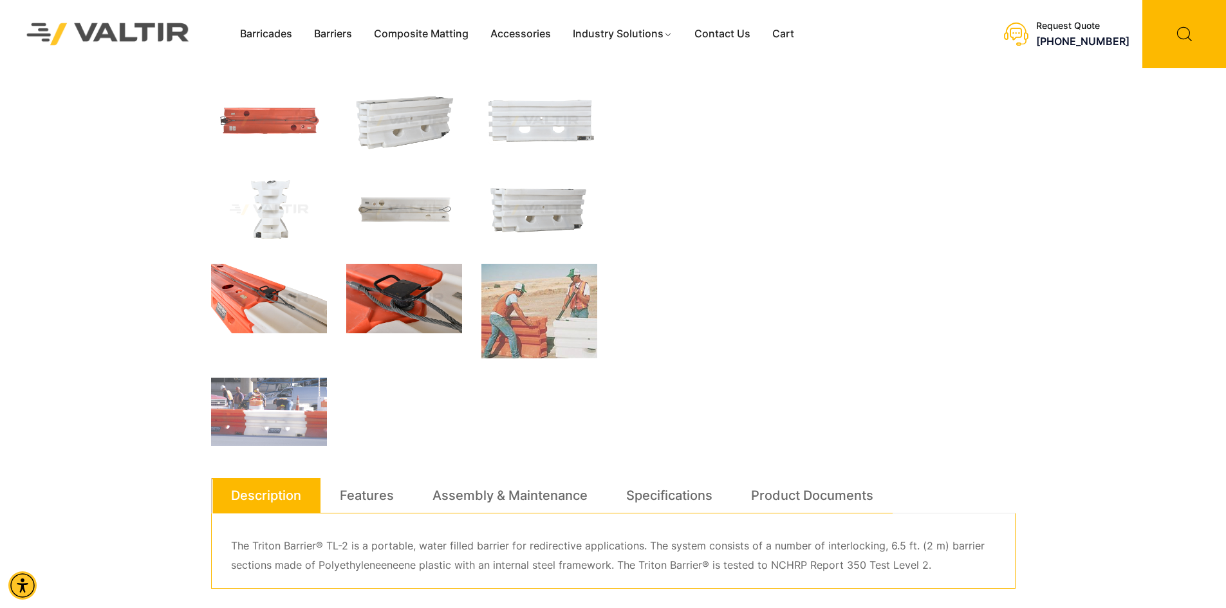
click at [257, 294] on img at bounding box center [269, 298] width 116 height 69
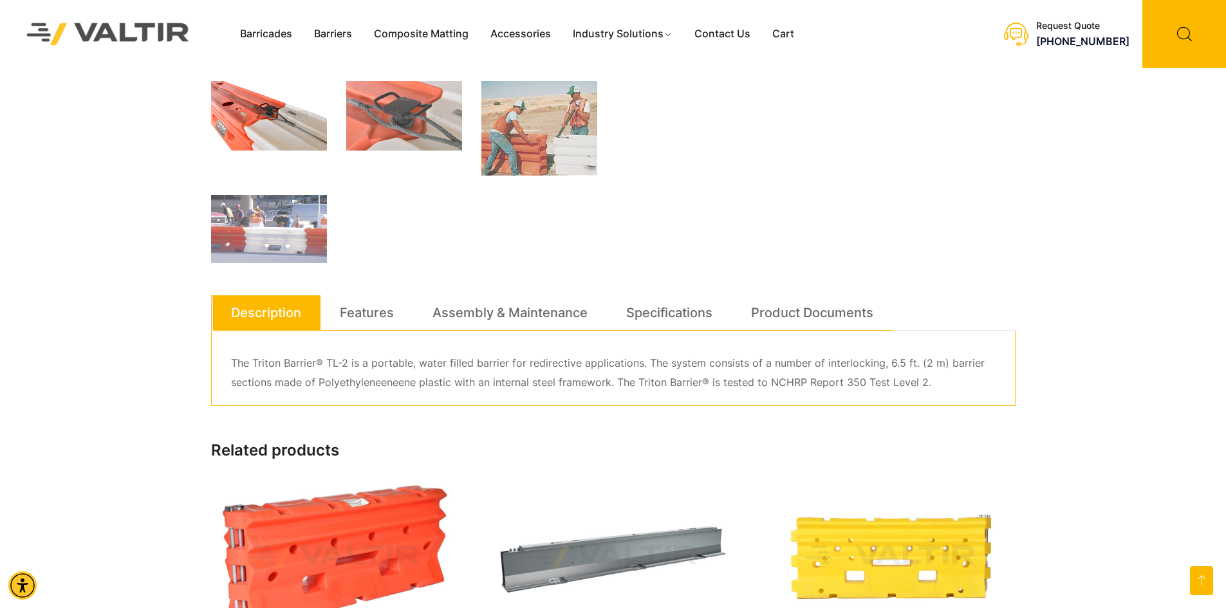
scroll to position [643, 0]
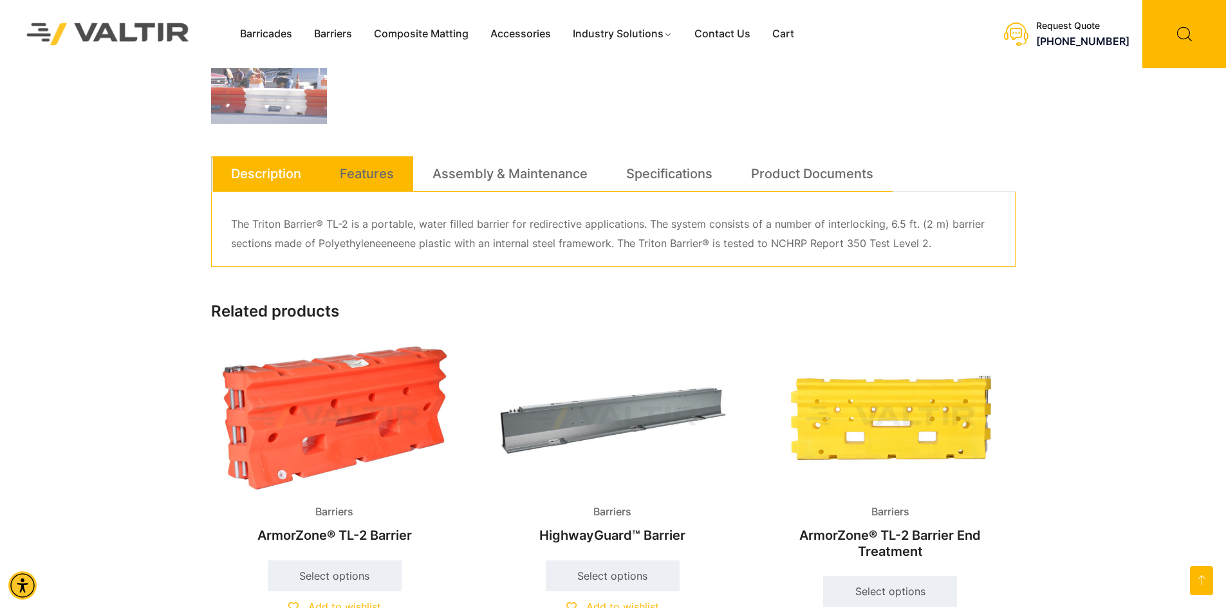
click at [372, 178] on link "Features" at bounding box center [367, 173] width 54 height 35
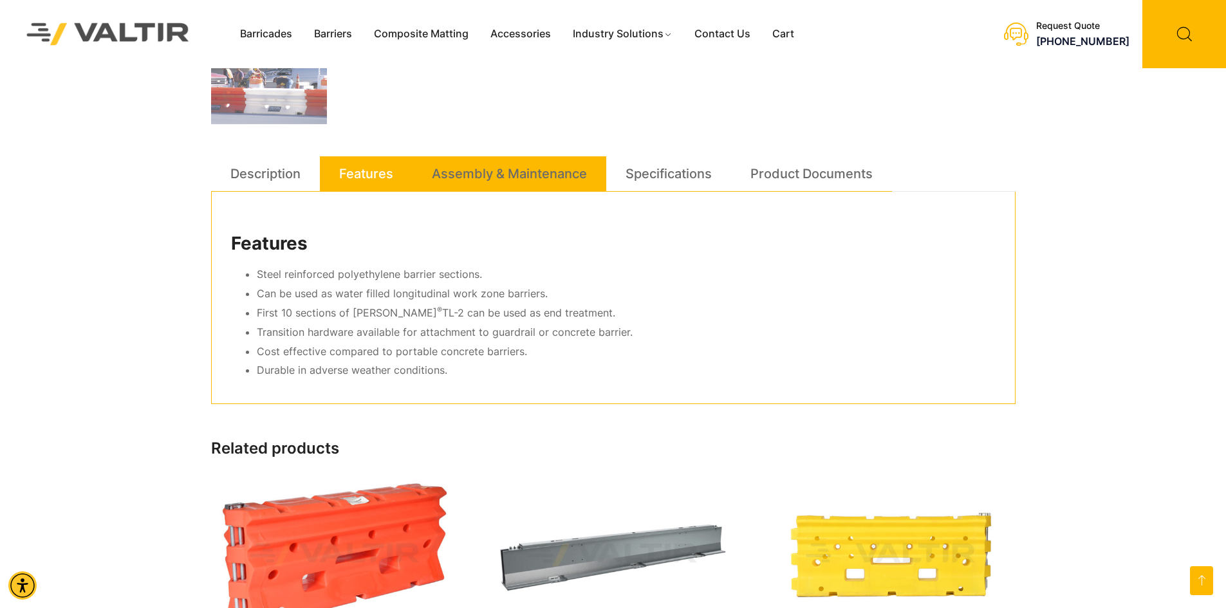
click at [531, 172] on link "Assembly & Maintenance" at bounding box center [509, 173] width 155 height 35
